Goal: Navigation & Orientation: Find specific page/section

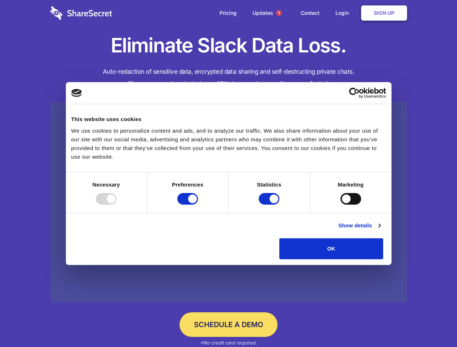
click at [117, 205] on div at bounding box center [106, 199] width 21 height 12
click at [198, 205] on input "Preferences" at bounding box center [187, 199] width 21 height 12
checkbox input "false"
click at [270, 205] on input "Statistics" at bounding box center [269, 199] width 21 height 12
checkbox input "false"
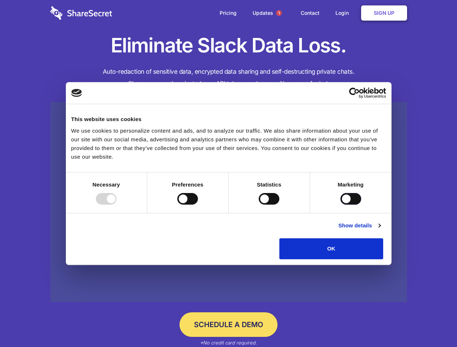
click at [340, 205] on input "Marketing" at bounding box center [350, 199] width 21 height 12
checkbox input "true"
click at [380, 230] on link "Show details" at bounding box center [359, 225] width 42 height 9
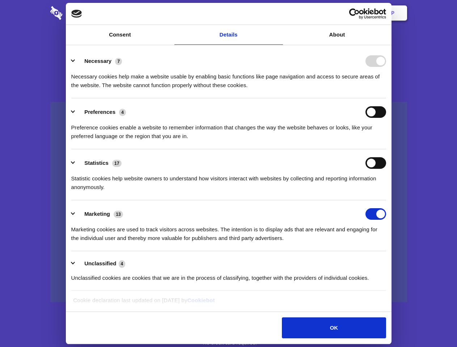
click at [386, 98] on li "Necessary 7 Necessary cookies help make a website usable by enabling basic func…" at bounding box center [228, 72] width 315 height 51
click at [279, 13] on span "1" at bounding box center [279, 13] width 6 height 6
